Goal: Transaction & Acquisition: Purchase product/service

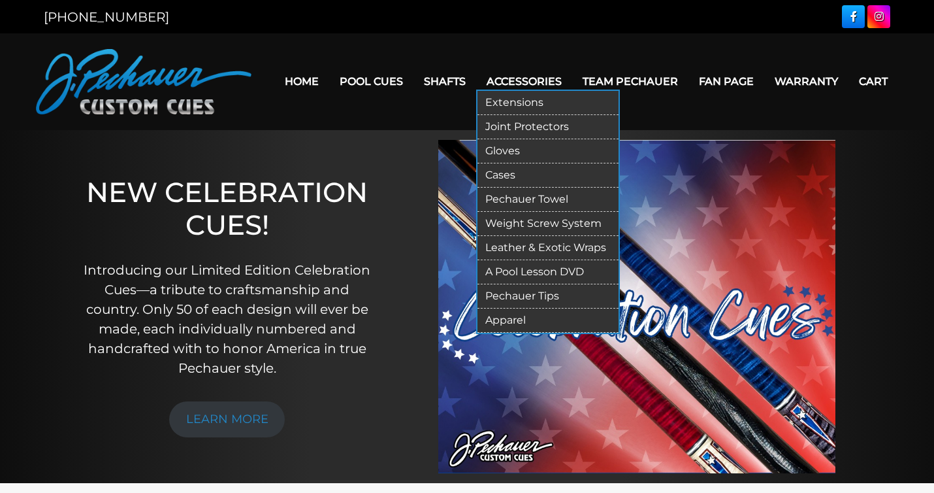
click at [530, 127] on link "Joint Protectors" at bounding box center [548, 127] width 141 height 24
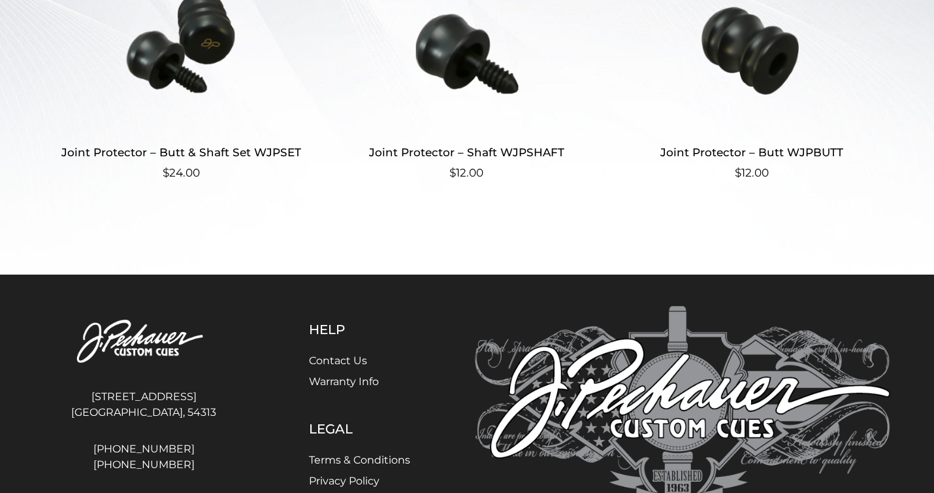
scroll to position [461, 0]
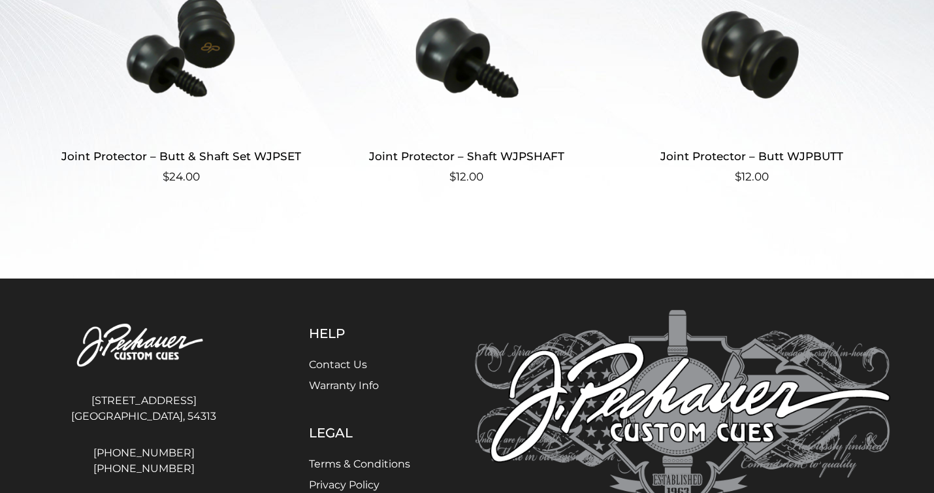
click at [268, 155] on h2 "Joint Protector – Butt & Shaft Set WJPSET" at bounding box center [181, 156] width 254 height 24
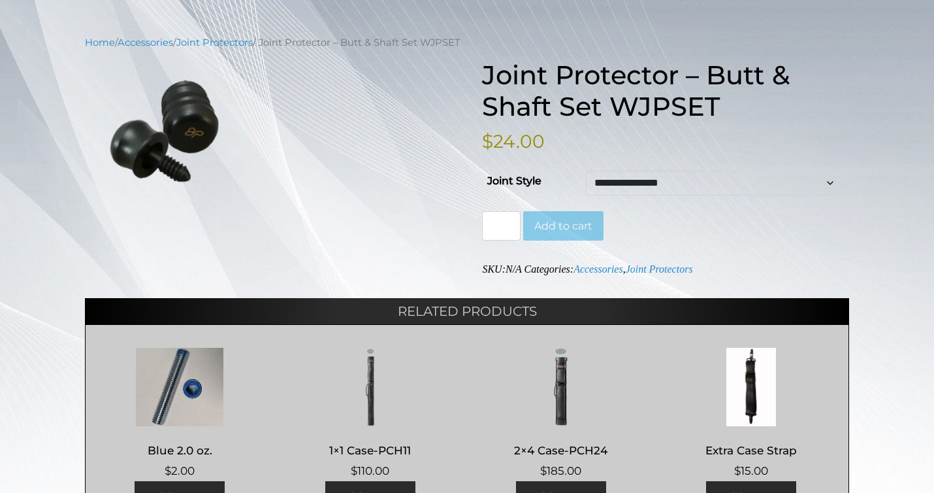
scroll to position [138, 0]
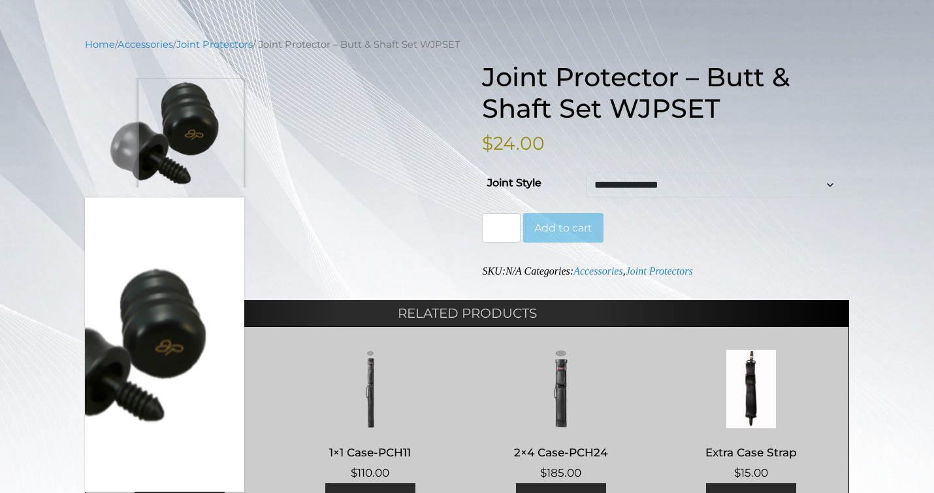
click at [194, 165] on img at bounding box center [164, 133] width 159 height 110
